Goal: Contribute content: Add original content to the website for others to see

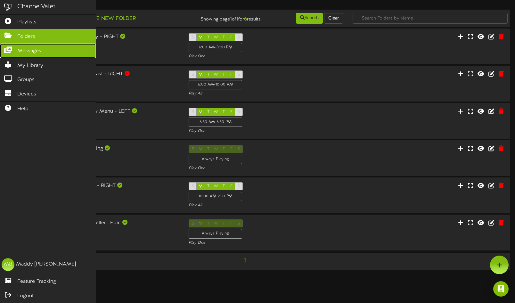
click at [10, 50] on icon at bounding box center [8, 49] width 16 height 5
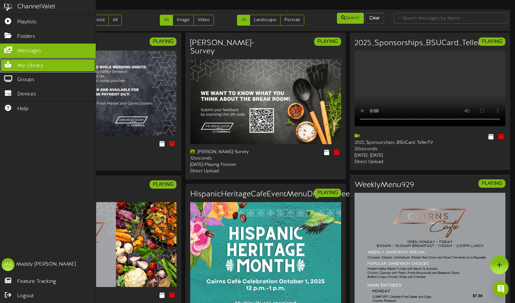
click at [12, 64] on icon at bounding box center [8, 64] width 16 height 5
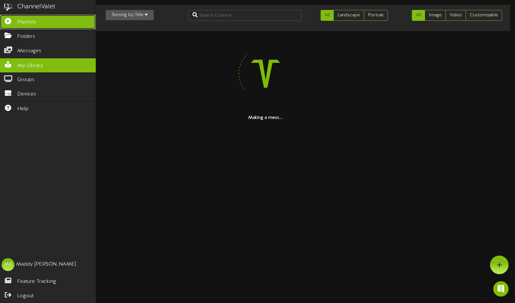
click at [13, 15] on link "Playlists" at bounding box center [48, 22] width 96 height 14
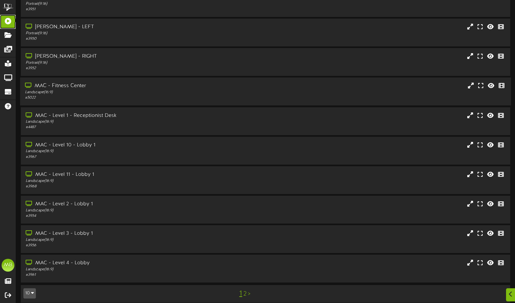
scroll to position [40, 0]
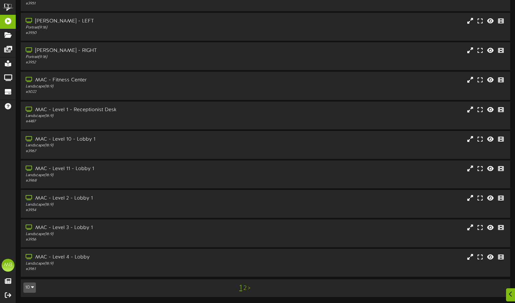
click at [247, 292] on div "1 2 >" at bounding box center [245, 288] width 124 height 12
click at [246, 288] on link "2" at bounding box center [245, 288] width 3 height 7
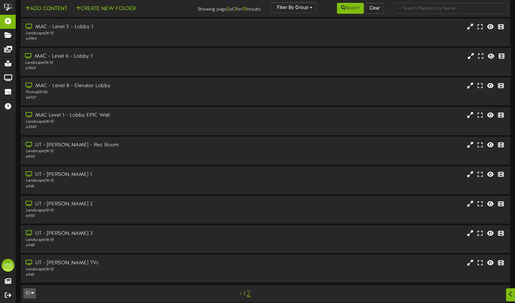
scroll to position [11, 0]
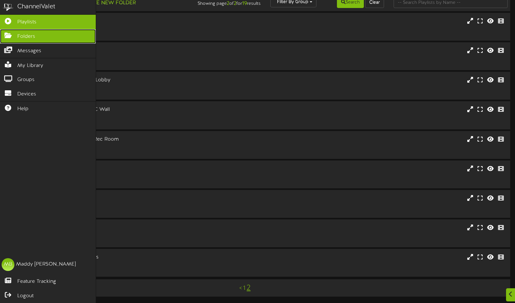
click at [7, 40] on link "Folders" at bounding box center [48, 36] width 96 height 14
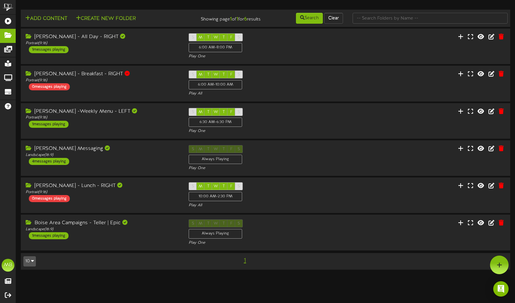
click at [157, 273] on div "Add Content Create New Folder Showing page 1 of 1 for 6 results Search Clear" at bounding box center [265, 143] width 499 height 267
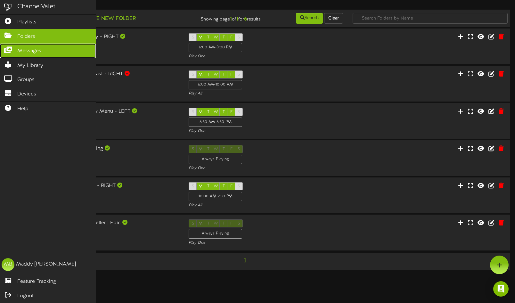
click at [9, 50] on icon at bounding box center [8, 49] width 16 height 5
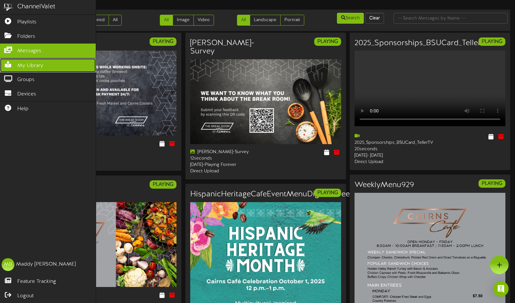
click at [11, 68] on link "My Library" at bounding box center [48, 65] width 96 height 14
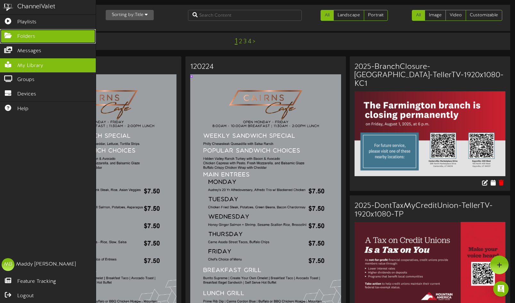
click at [9, 34] on icon at bounding box center [8, 34] width 16 height 5
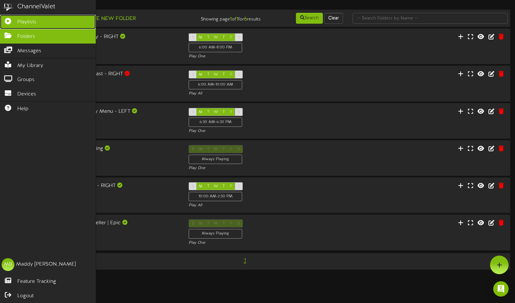
click at [7, 20] on icon at bounding box center [8, 20] width 16 height 5
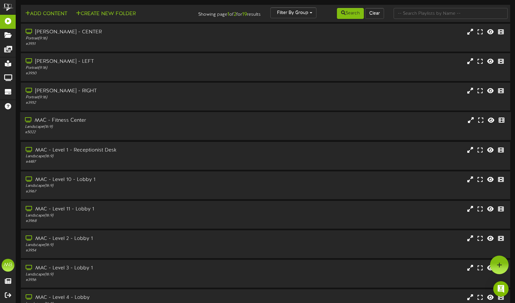
click at [171, 118] on div "MAC - Fitness Center" at bounding box center [122, 120] width 195 height 7
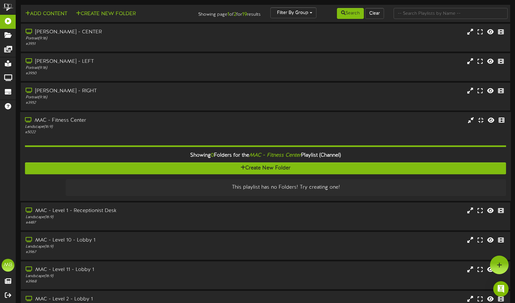
click at [171, 118] on div "MAC - Fitness Center" at bounding box center [122, 120] width 195 height 7
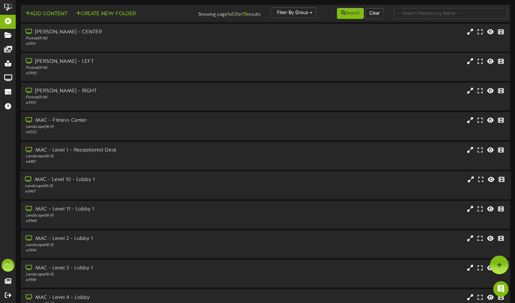
click at [131, 183] on div "MAC - Level 10 - Lobby 1" at bounding box center [122, 179] width 195 height 7
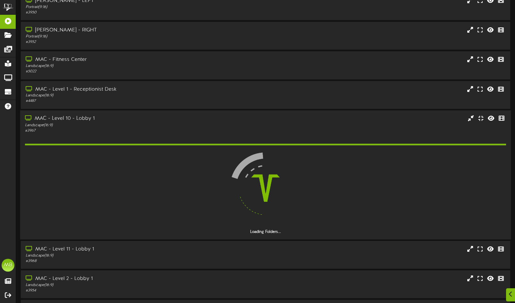
scroll to position [61, 0]
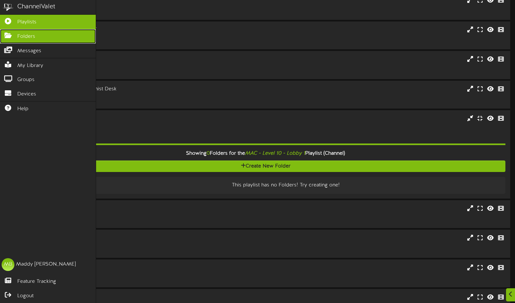
click at [11, 39] on link "Folders" at bounding box center [48, 36] width 96 height 14
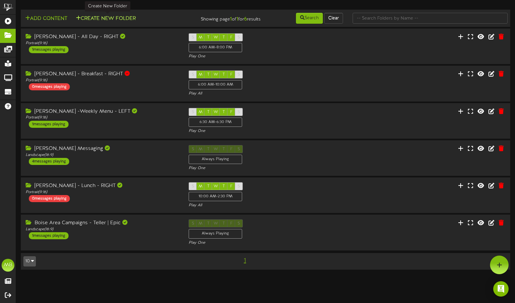
click at [117, 16] on button "Create New Folder" at bounding box center [106, 19] width 64 height 8
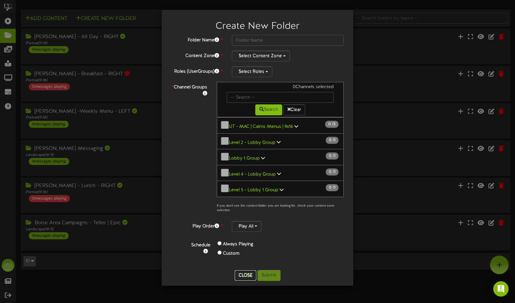
click at [247, 276] on button "Close" at bounding box center [245, 276] width 21 height 10
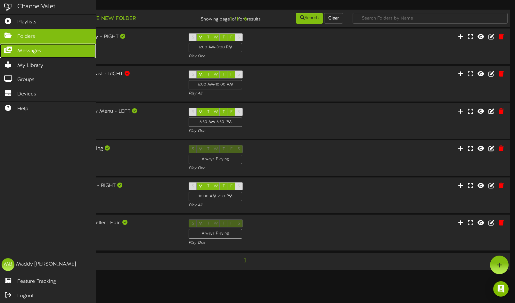
click at [13, 52] on link "Messages" at bounding box center [48, 51] width 96 height 14
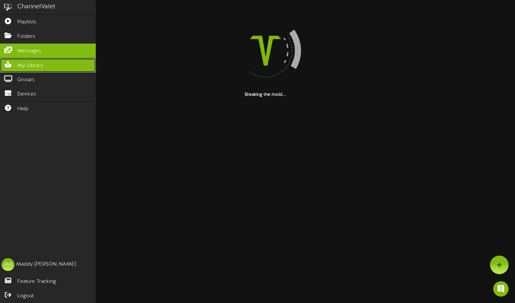
click at [20, 64] on span "My Library" at bounding box center [30, 65] width 26 height 7
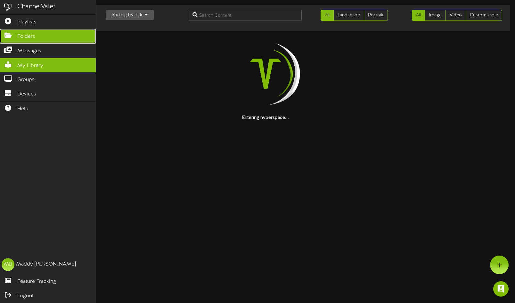
click at [17, 38] on link "Folders" at bounding box center [48, 36] width 96 height 14
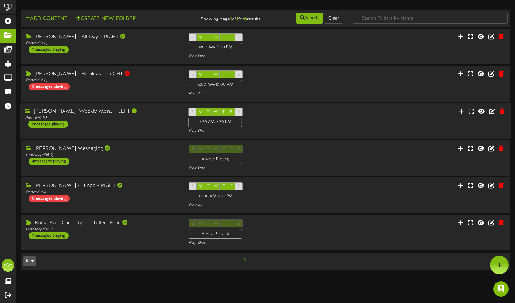
click at [90, 112] on div "[PERSON_NAME] -Weekly Menu - LEFT" at bounding box center [102, 111] width 154 height 7
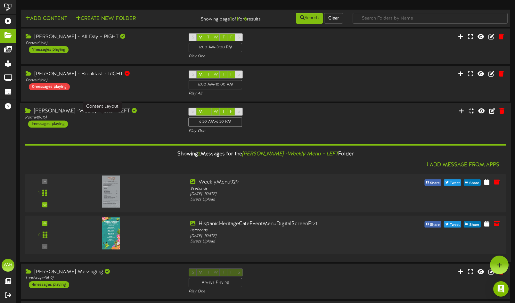
click at [111, 119] on div "Portrait ( 9:16 )" at bounding box center [102, 117] width 154 height 5
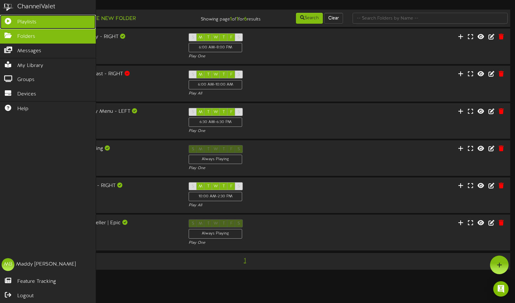
click at [36, 20] on span "Playlists" at bounding box center [26, 22] width 19 height 7
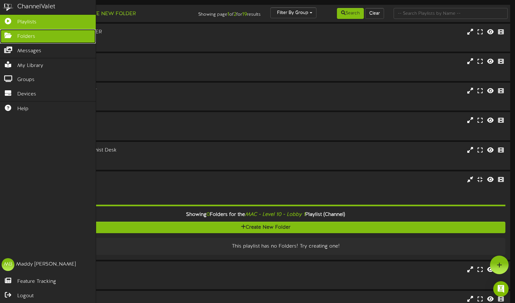
click at [31, 39] on span "Folders" at bounding box center [26, 36] width 18 height 7
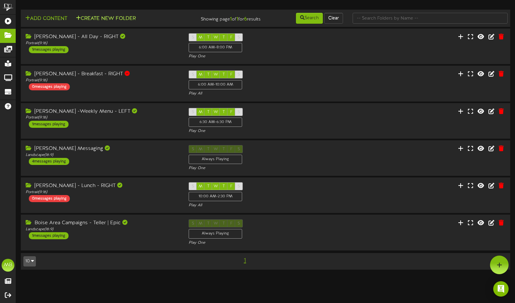
click at [126, 22] on button "Create New Folder" at bounding box center [106, 19] width 64 height 8
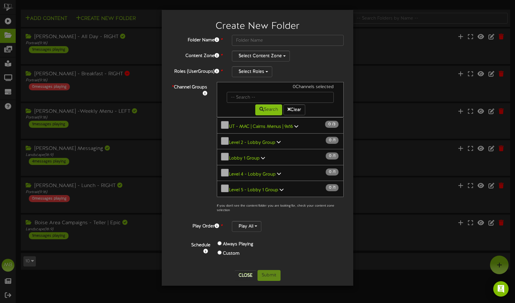
click at [224, 155] on button "Lobby 1 Group 0 / 1" at bounding box center [280, 157] width 127 height 16
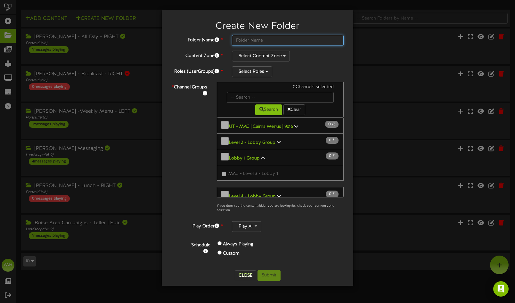
click at [258, 42] on input "text" at bounding box center [288, 40] width 112 height 11
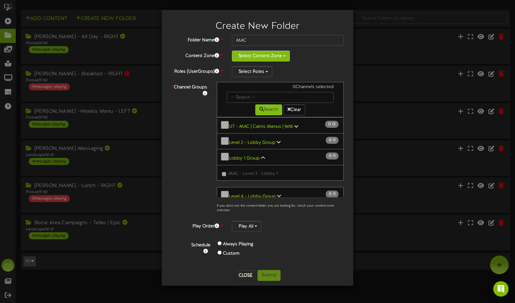
click at [280, 57] on button "Select Content Zone" at bounding box center [261, 56] width 58 height 11
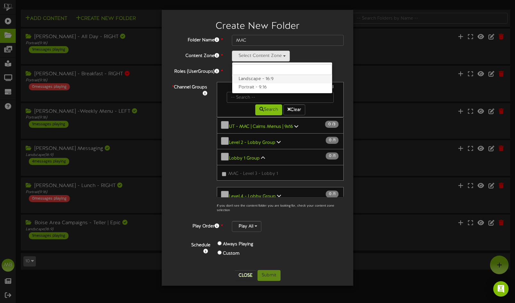
click at [274, 79] on label "Landscape - 16:9" at bounding box center [282, 79] width 100 height 8
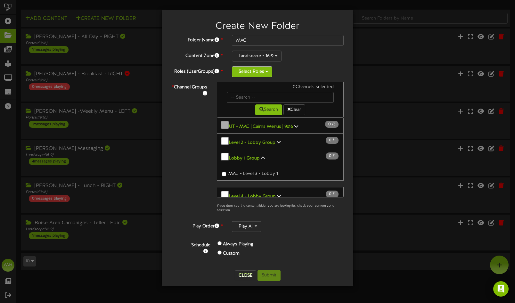
click at [267, 72] on button "Select Roles" at bounding box center [252, 71] width 40 height 11
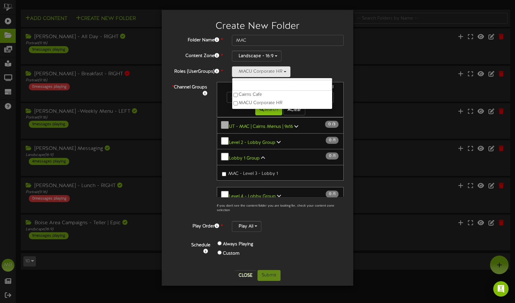
click at [314, 66] on div "MACU Corporate HR Cairns Cafe MACU Corporate HR" at bounding box center [288, 71] width 112 height 11
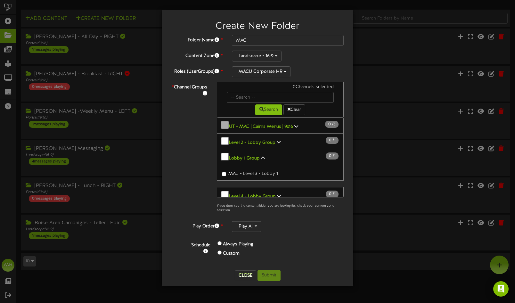
scroll to position [8, 0]
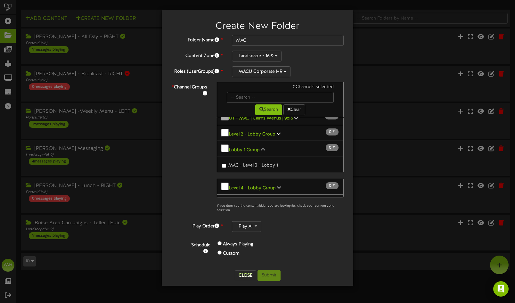
click at [224, 133] on button "Level 2 - Lobby Group 0 / 1" at bounding box center [280, 133] width 127 height 16
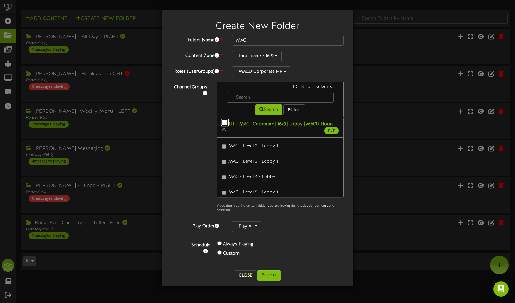
scroll to position [200, 0]
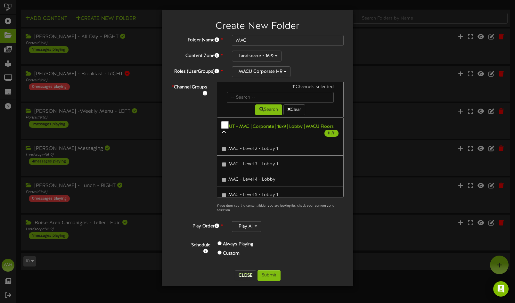
click at [223, 144] on label "MAC - Level 2 - Lobby 1" at bounding box center [250, 148] width 56 height 9
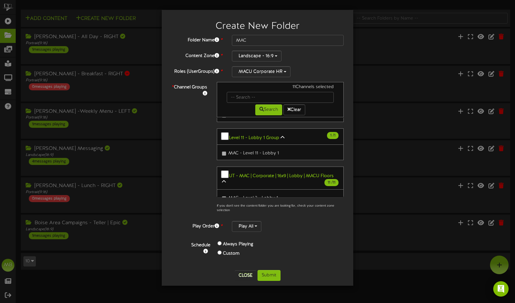
scroll to position [151, 0]
click at [227, 168] on button "UT - MAC | Corporate | 16x9 | Lobby | MACU Floors 11 / 11" at bounding box center [280, 177] width 127 height 23
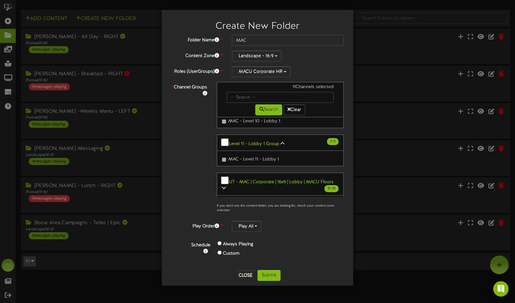
scroll to position [194, 0]
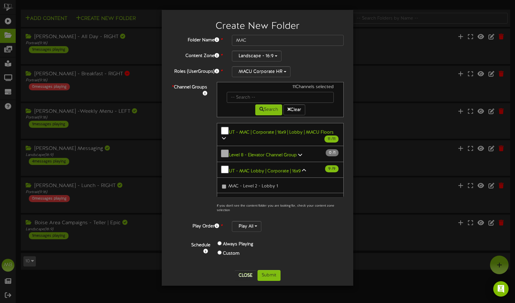
click at [247, 169] on b "UT - MAC Lobby | Corporate | 16x9" at bounding box center [265, 171] width 72 height 5
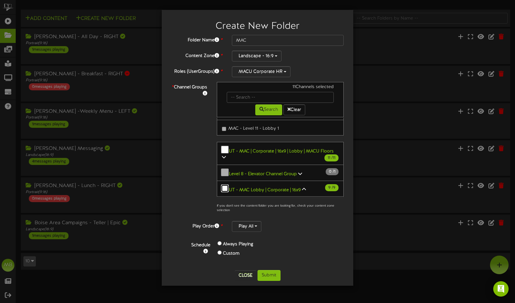
scroll to position [173, 0]
click at [225, 156] on icon at bounding box center [224, 158] width 4 height 4
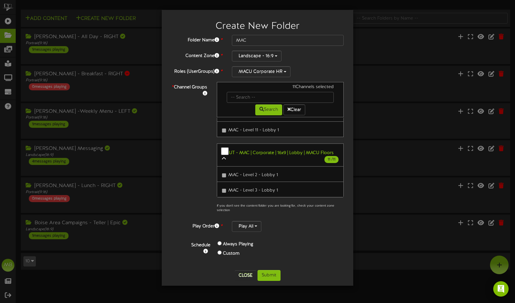
click at [223, 156] on icon at bounding box center [224, 158] width 4 height 4
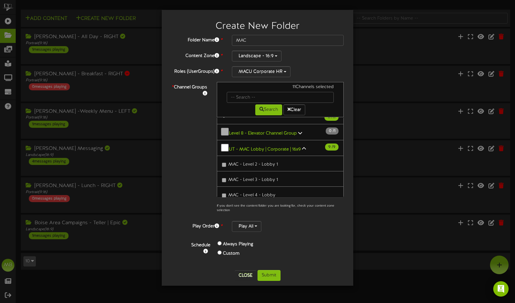
scroll to position [192, 0]
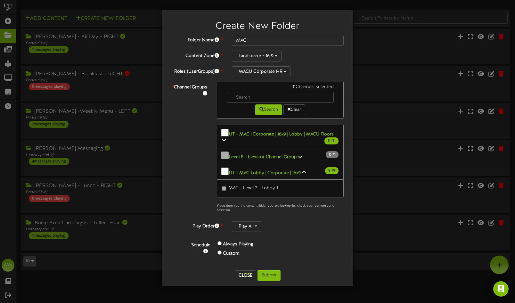
click at [300, 171] on link "UT - MAC Lobby | Corporate | 16x9 9 / 9" at bounding box center [265, 173] width 73 height 5
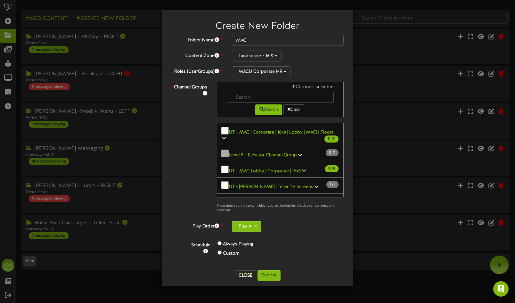
click at [253, 226] on button "Play All" at bounding box center [246, 226] width 29 height 11
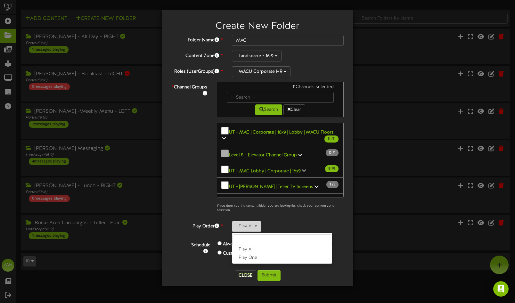
click at [253, 226] on button "Play All" at bounding box center [246, 226] width 29 height 11
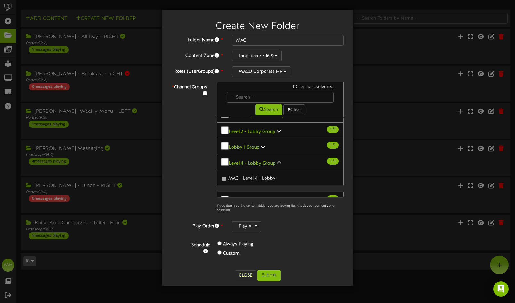
scroll to position [12, 0]
click at [261, 144] on icon at bounding box center [263, 146] width 4 height 4
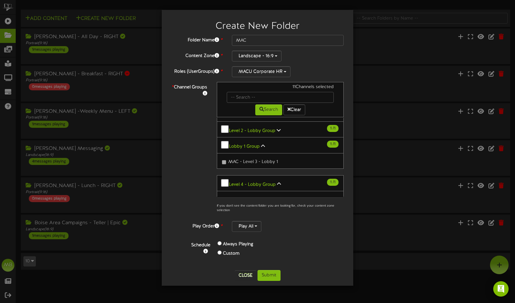
click at [254, 144] on b "Lobby 1 Group" at bounding box center [244, 146] width 31 height 5
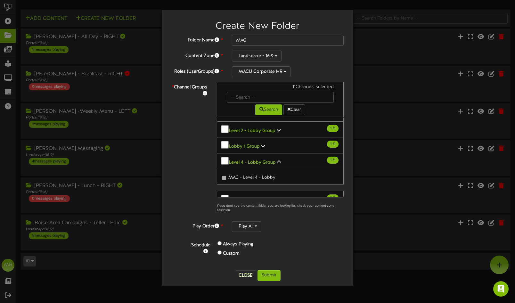
click at [263, 133] on button "Level 2 - Lobby Group 1 / 1" at bounding box center [280, 129] width 127 height 16
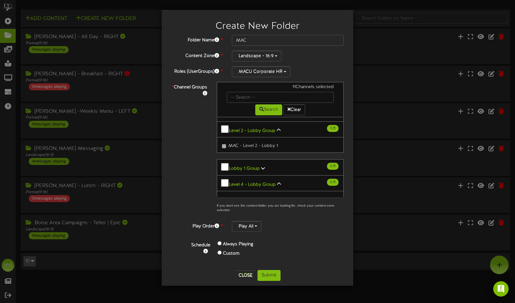
click at [263, 129] on b "Level 2 - Lobby Group" at bounding box center [252, 130] width 46 height 5
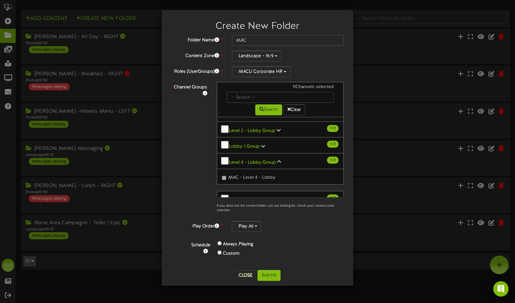
click at [271, 153] on button "Level 4 - Lobby Group 1 / 1" at bounding box center [280, 161] width 127 height 16
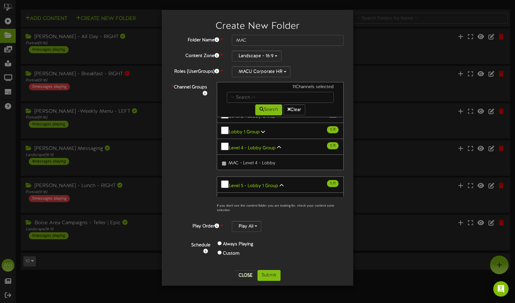
click at [271, 146] on b "Level 4 - Lobby Group" at bounding box center [252, 148] width 47 height 5
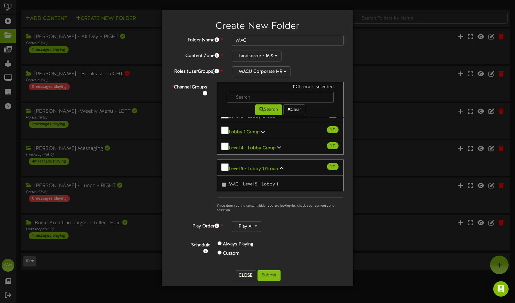
scroll to position [37, 0]
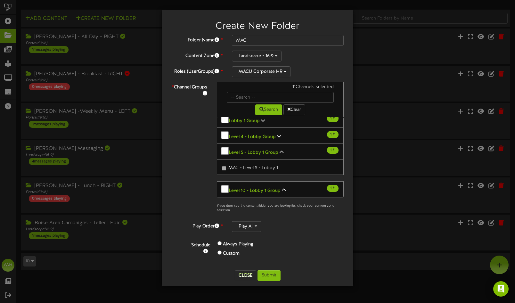
click at [271, 150] on b "Level 5 - Lobby 1 Group" at bounding box center [253, 152] width 49 height 5
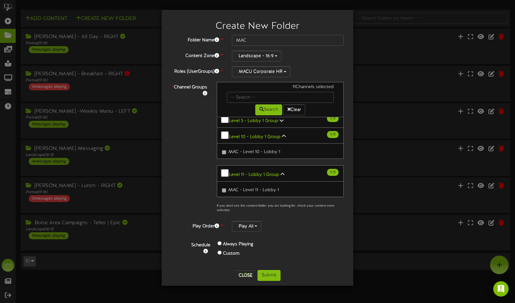
scroll to position [71, 0]
click at [268, 129] on button "Level 10 - Lobby 1 Group 1 / 1" at bounding box center [280, 134] width 127 height 16
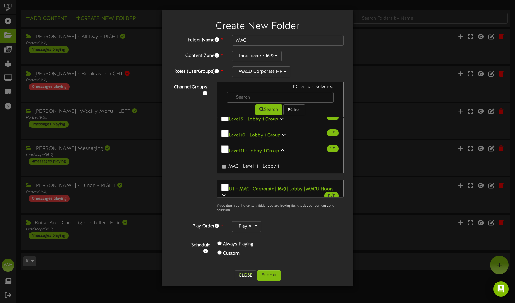
click at [268, 142] on button "Level 11 - Lobby 1 Group 1 / 1" at bounding box center [280, 150] width 127 height 16
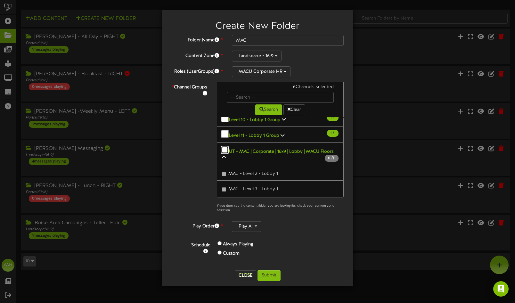
scroll to position [86, 0]
click at [225, 156] on icon at bounding box center [224, 158] width 4 height 4
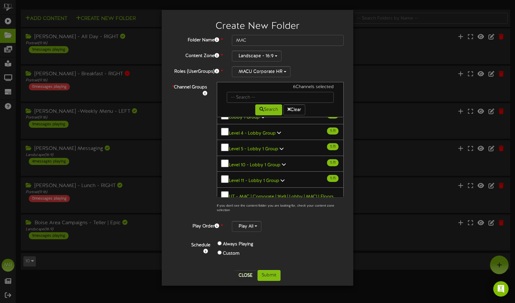
scroll to position [105, 0]
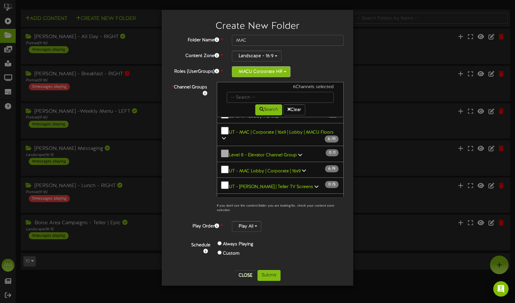
click at [272, 75] on button "MACU Corporate HR" at bounding box center [261, 71] width 59 height 11
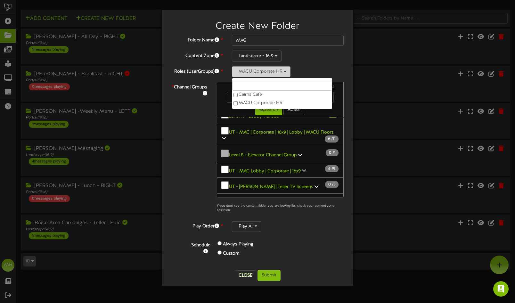
click at [273, 72] on button "MACU Corporate HR" at bounding box center [261, 71] width 59 height 11
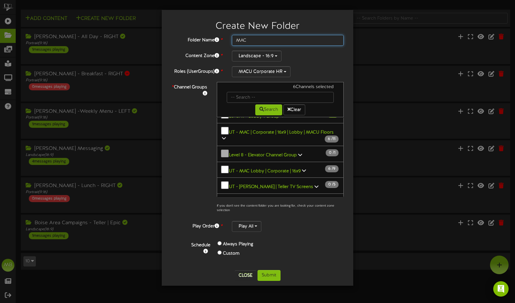
click at [252, 43] on input "MAC" at bounding box center [288, 40] width 112 height 11
type input "MAC Main"
click at [267, 273] on button "Submit" at bounding box center [269, 275] width 23 height 11
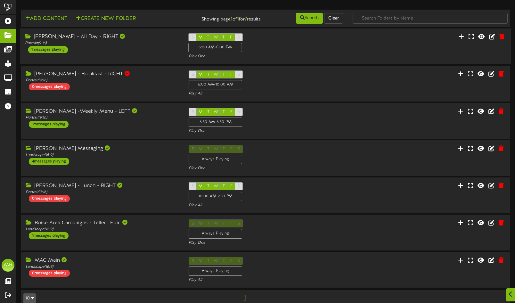
scroll to position [10, 0]
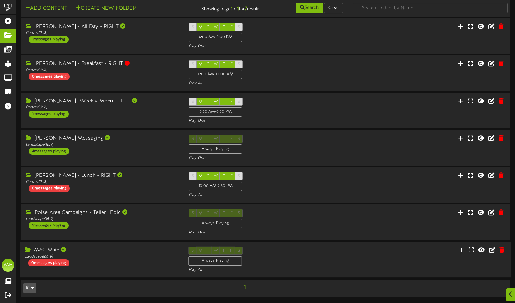
click at [96, 252] on div "MAC Main" at bounding box center [102, 250] width 154 height 7
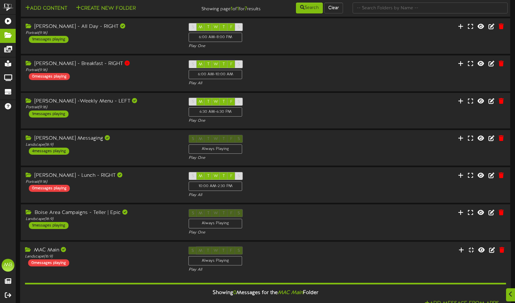
scroll to position [67, 0]
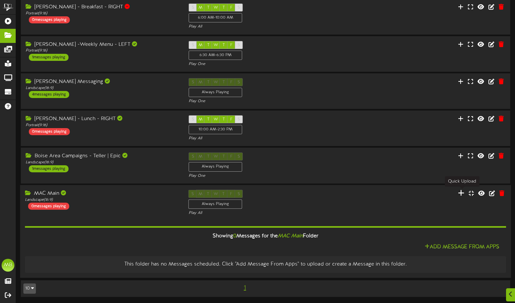
click at [462, 191] on icon at bounding box center [461, 192] width 6 height 7
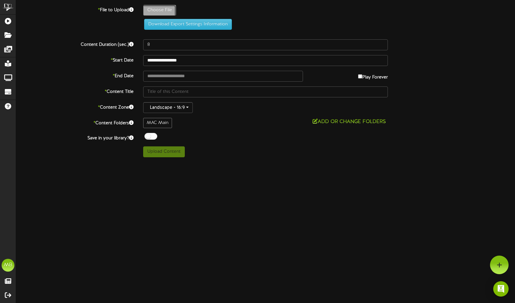
type input "**********"
type input "ManagerExcellenceDigitalScreen"
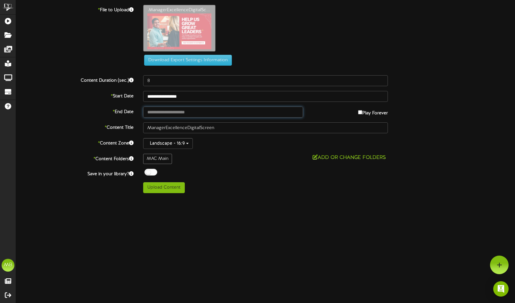
click at [208, 114] on input "text" at bounding box center [223, 112] width 160 height 11
type input "**********"
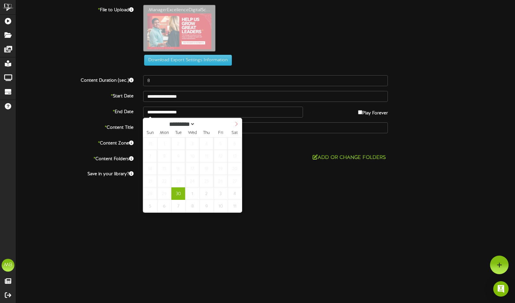
select select "*"
click at [234, 128] on span at bounding box center [236, 123] width 11 height 11
type input "**********"
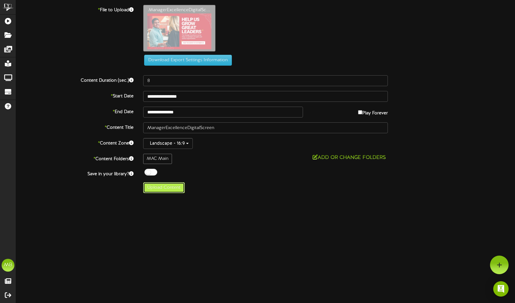
click at [177, 189] on button "Upload Content" at bounding box center [164, 187] width 42 height 11
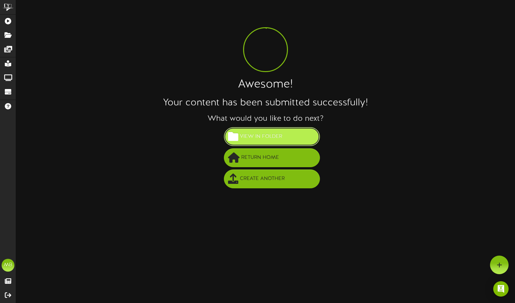
click at [233, 138] on span at bounding box center [233, 136] width 10 height 10
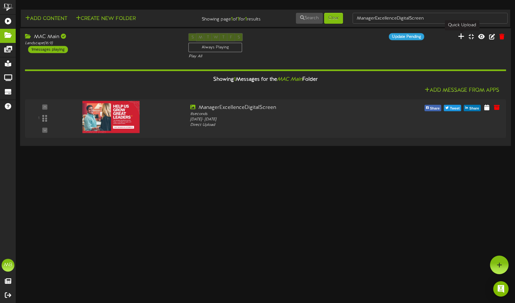
click at [463, 37] on icon at bounding box center [461, 36] width 6 height 7
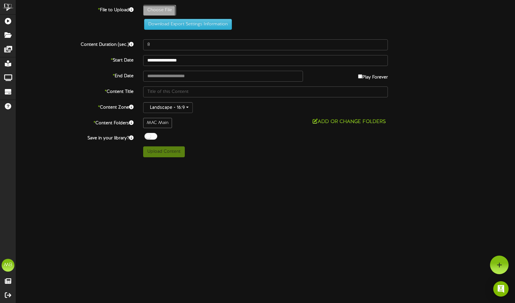
type input "**********"
type input "KCMigrationDigitalScreen"
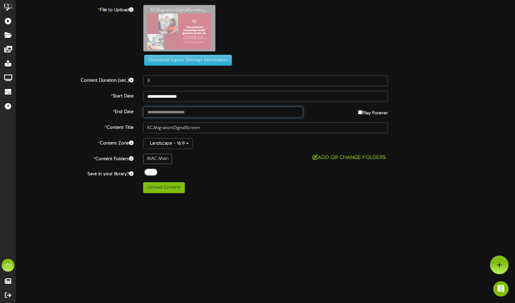
click at [186, 111] on input "text" at bounding box center [223, 112] width 160 height 11
type input "**********"
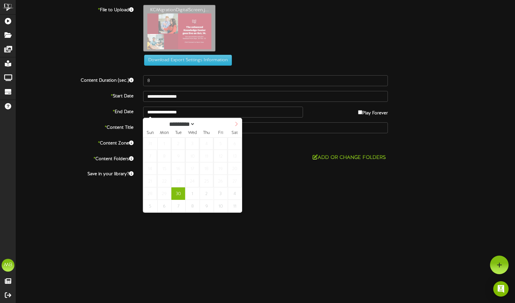
select select "*"
click at [237, 123] on icon at bounding box center [236, 124] width 4 height 4
type input "**********"
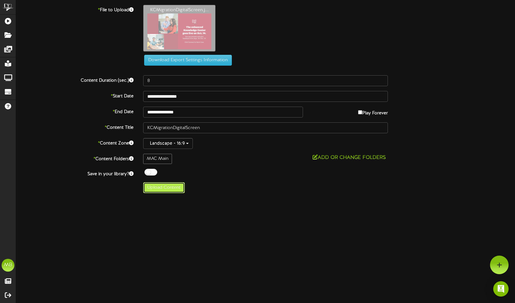
click at [174, 187] on button "Upload Content" at bounding box center [164, 187] width 42 height 11
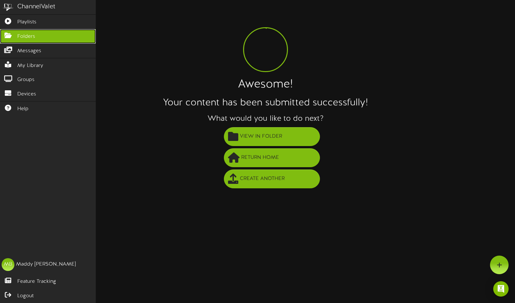
click at [13, 35] on icon at bounding box center [8, 34] width 16 height 5
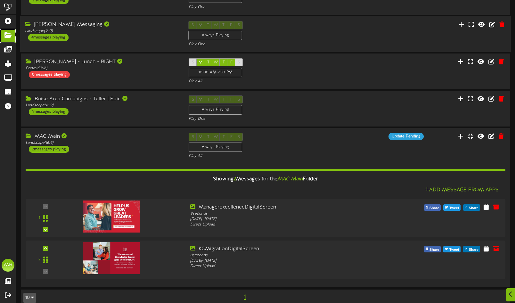
scroll to position [133, 0]
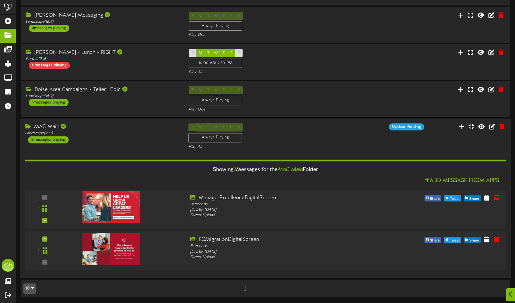
click at [337, 128] on div "S M T W T F S Always Playing Play All" at bounding box center [266, 136] width 164 height 26
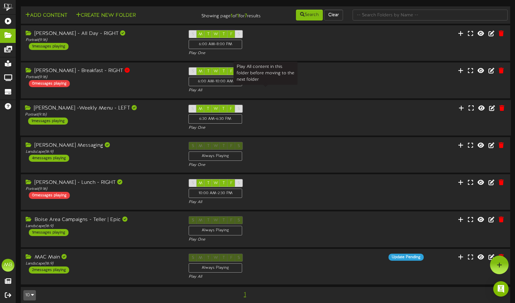
scroll to position [0, 0]
